Goal: Find specific page/section: Find specific page/section

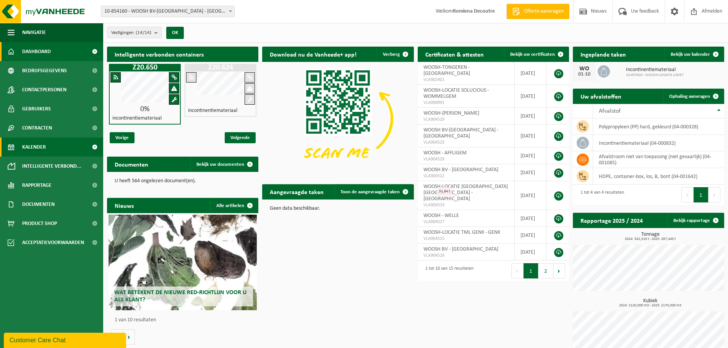
click at [62, 150] on link "Kalender" at bounding box center [51, 147] width 103 height 19
click at [48, 144] on link "Kalender" at bounding box center [51, 147] width 103 height 19
